Goal: Task Accomplishment & Management: Manage account settings

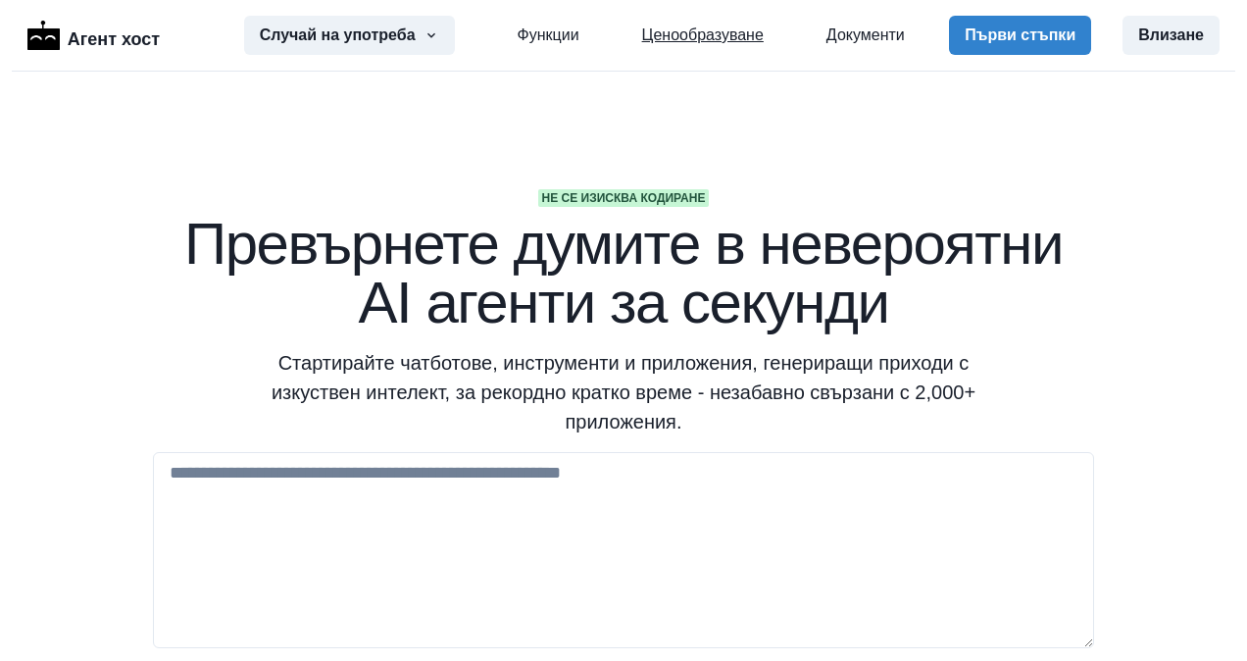
click at [727, 43] on link "Ценообразуване" at bounding box center [703, 36] width 122 height 24
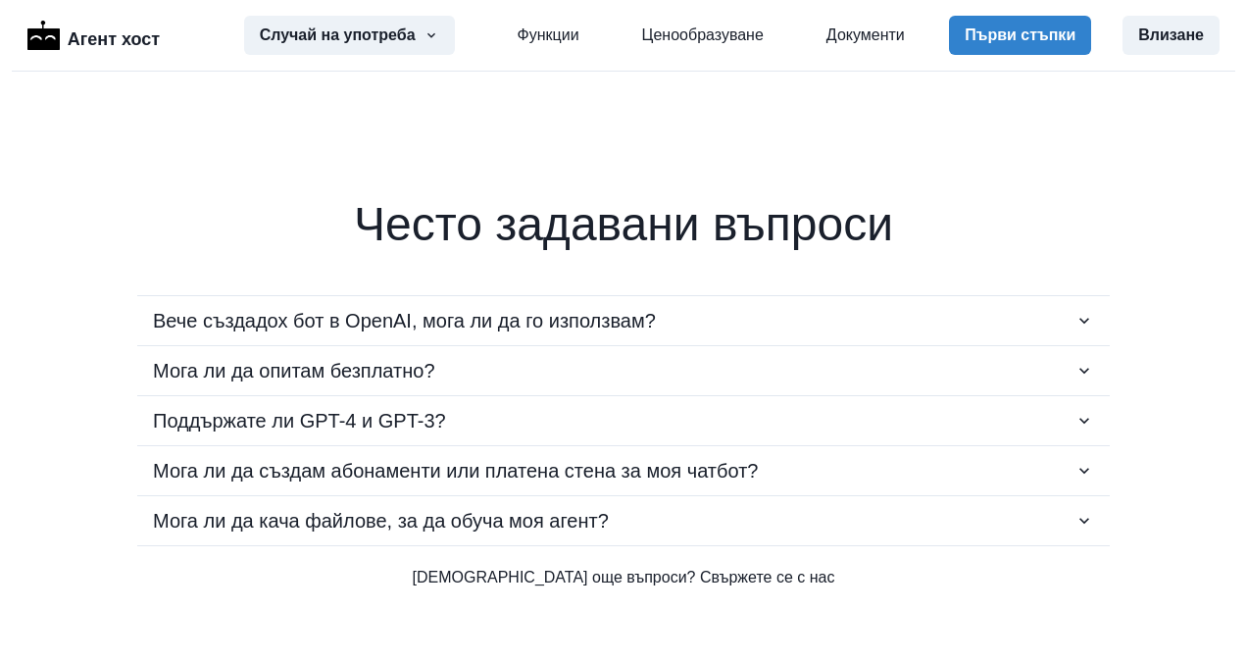
scroll to position [3422, 0]
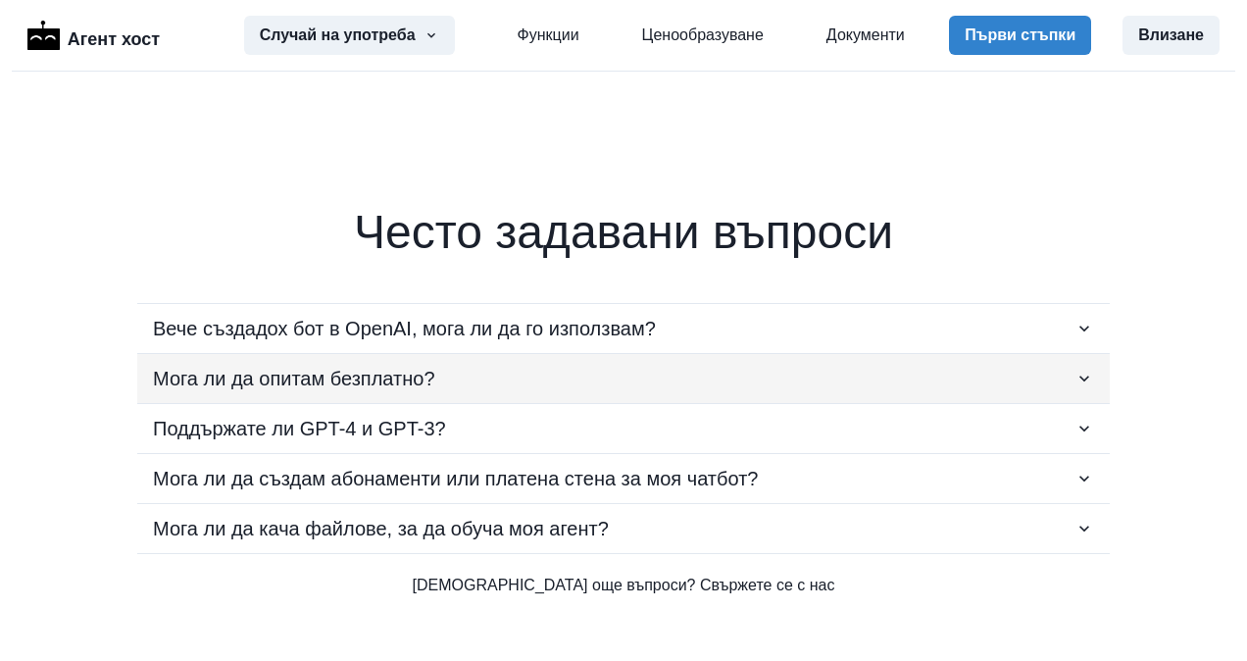
click at [360, 364] on p "Мога ли да опитам безплатно?" at bounding box center [294, 378] width 282 height 29
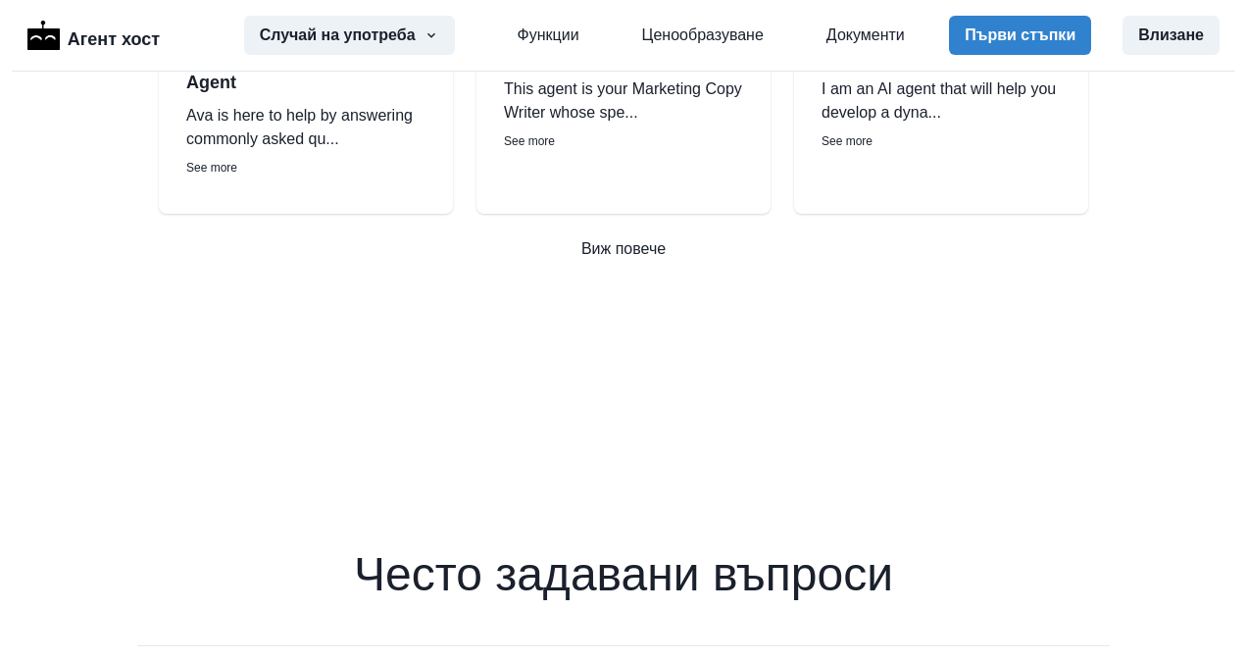
scroll to position [3030, 0]
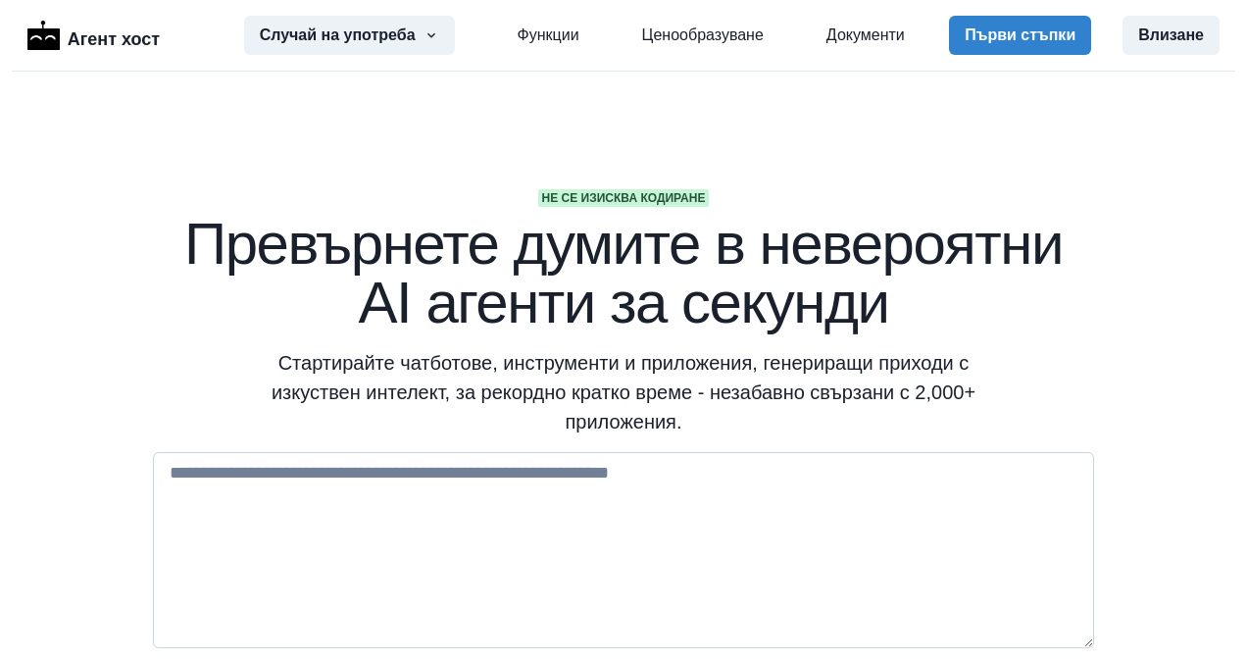
click at [310, 476] on textarea at bounding box center [623, 550] width 941 height 196
click at [64, 33] on div "Агент хост" at bounding box center [93, 36] width 132 height 34
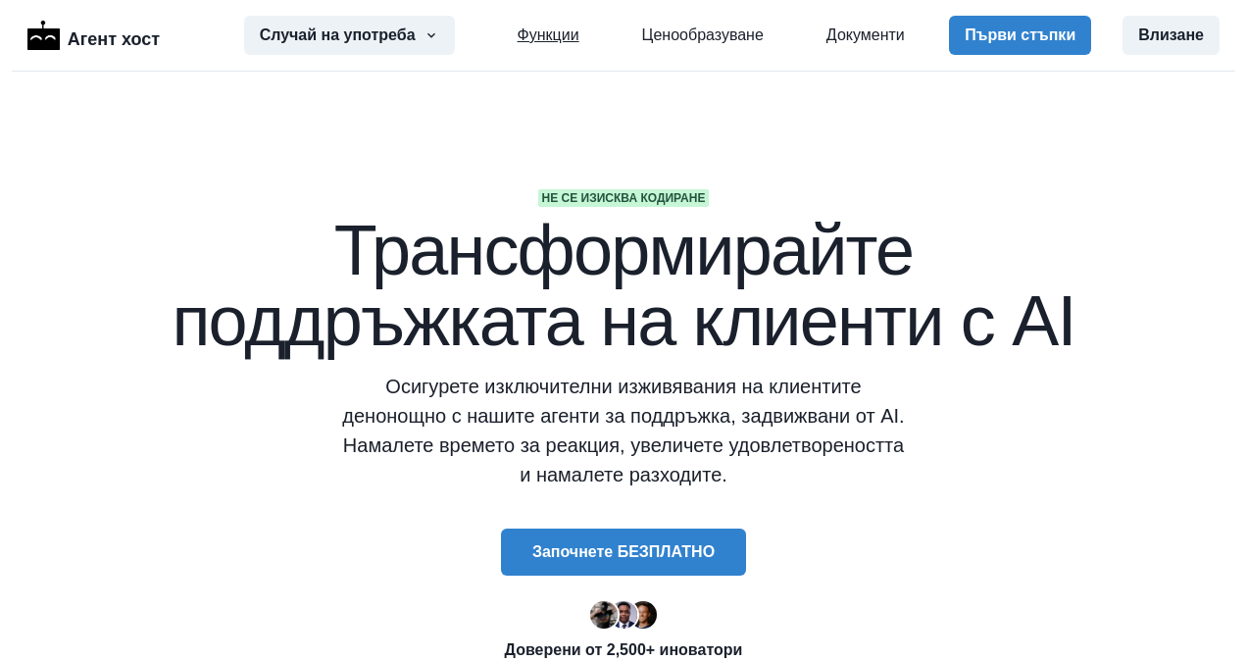
click at [555, 34] on link "Функции" at bounding box center [549, 36] width 62 height 24
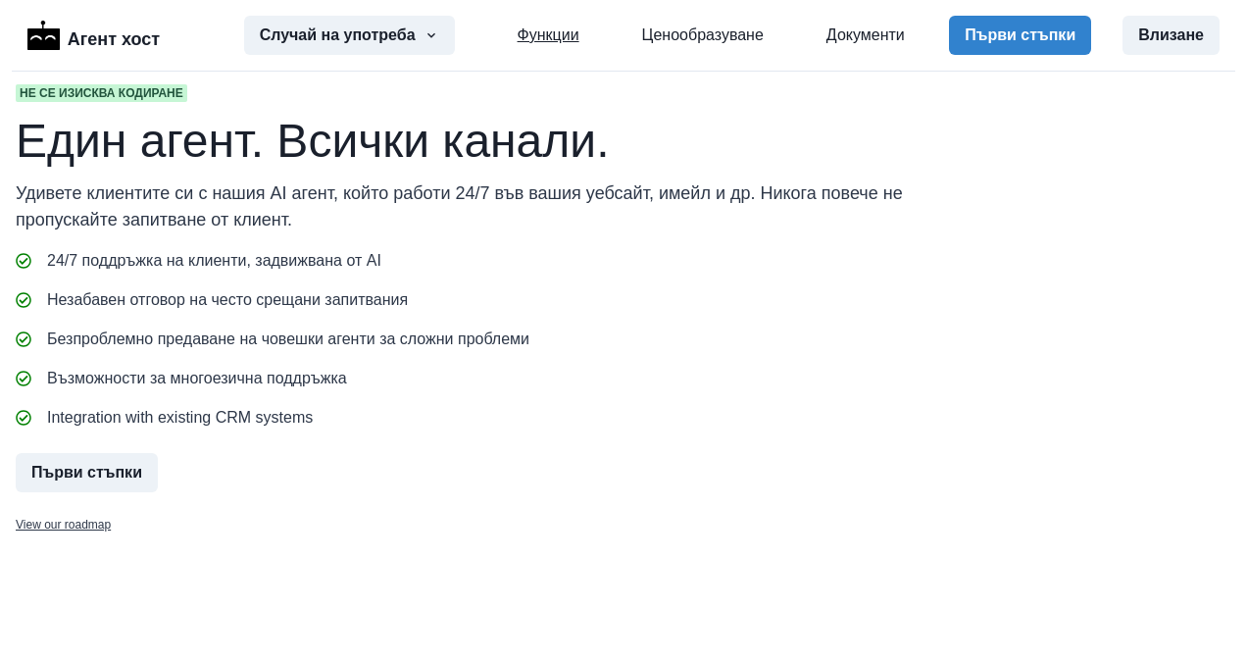
scroll to position [1676, 0]
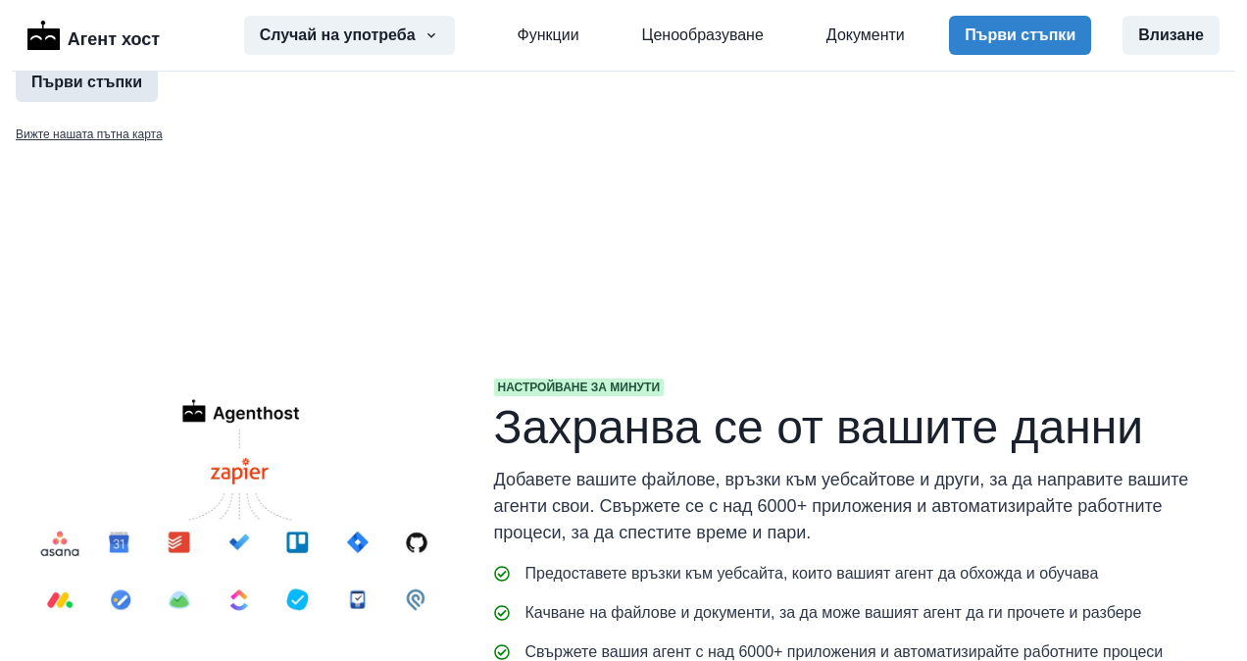
click at [96, 102] on button "Първи стъпки" at bounding box center [87, 82] width 142 height 39
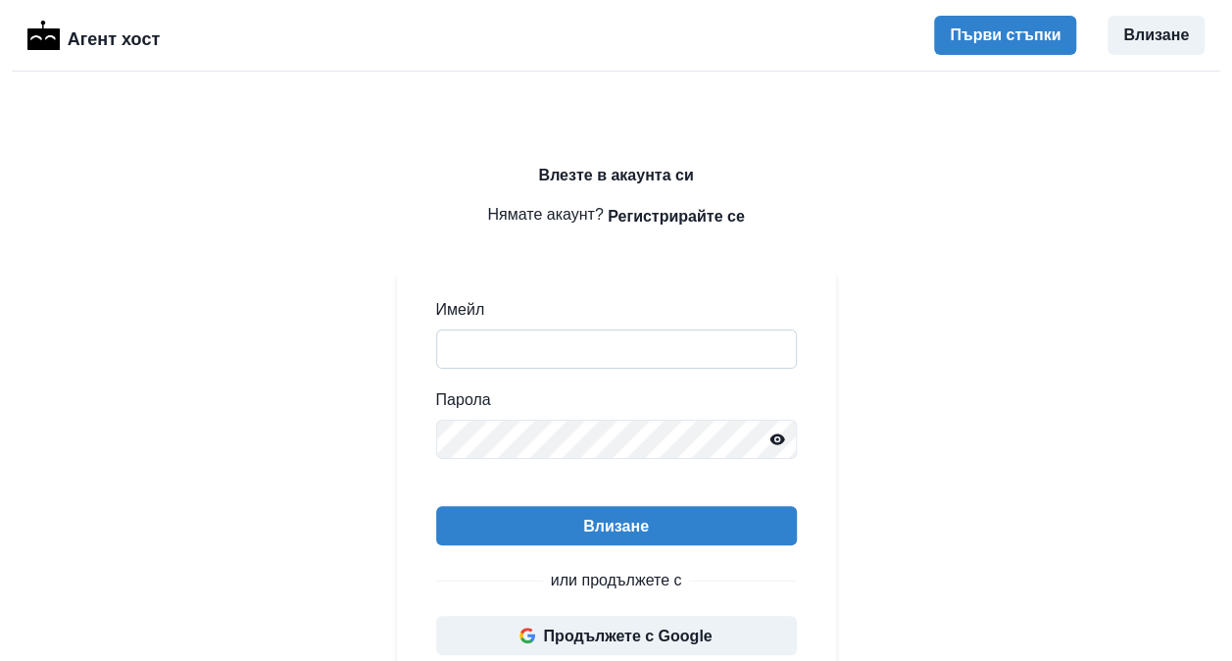
click at [560, 360] on input "Имейл" at bounding box center [616, 348] width 361 height 39
type input "**********"
click at [886, 410] on div "**********" at bounding box center [616, 562] width 1232 height 980
click at [1163, 29] on button "Влизане" at bounding box center [1156, 35] width 97 height 39
click at [532, 335] on input "Имейл" at bounding box center [616, 348] width 361 height 39
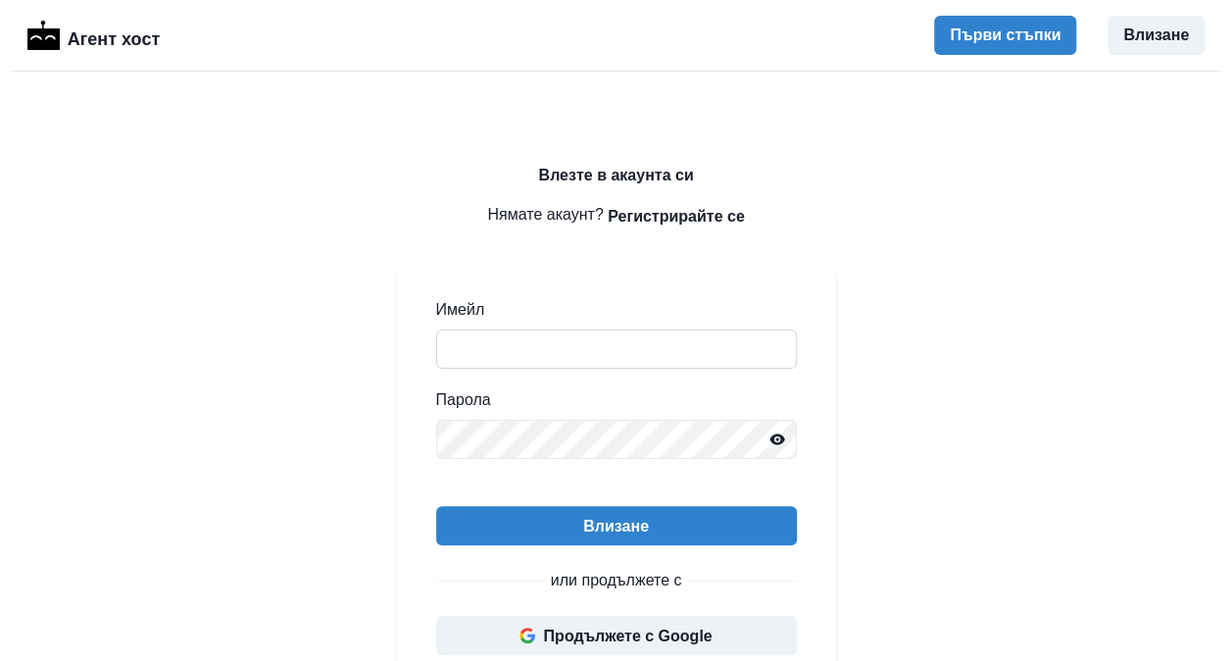
type input "**********"
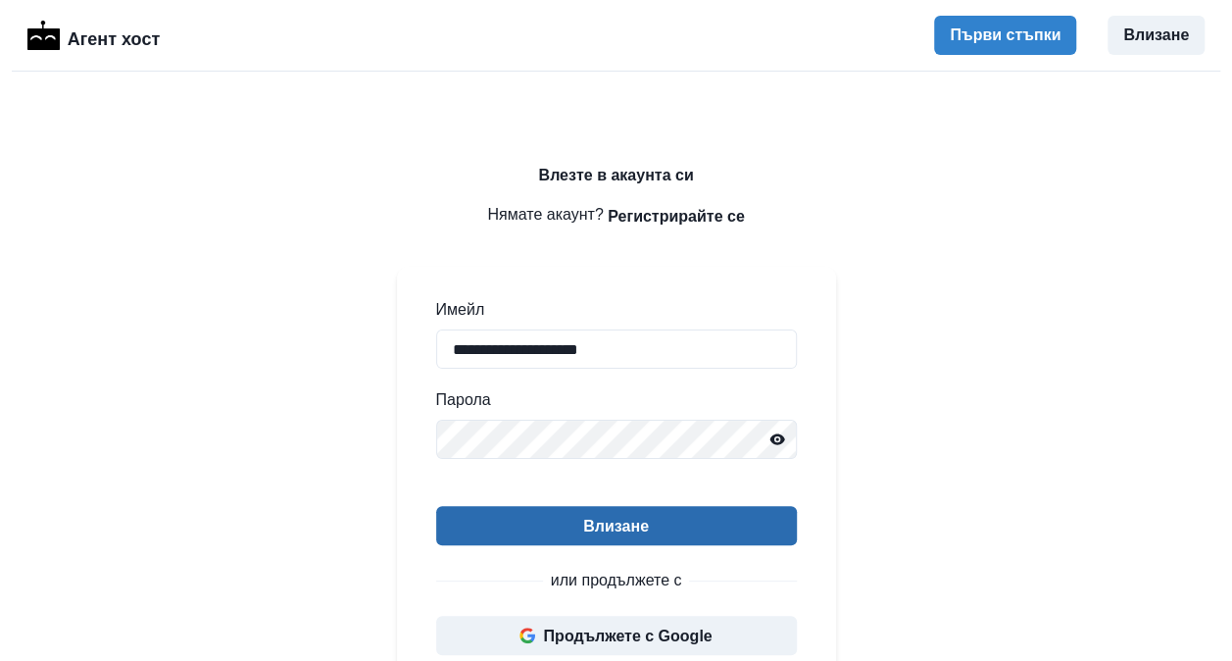
click at [572, 525] on button "Влизане" at bounding box center [616, 525] width 361 height 39
